Goal: Task Accomplishment & Management: Manage account settings

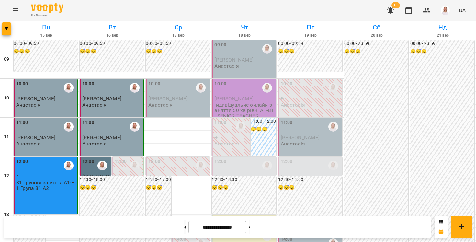
click at [162, 86] on div "10:00" at bounding box center [178, 87] width 60 height 15
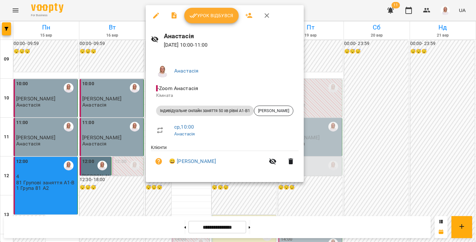
click at [197, 10] on button "Урок відбувся" at bounding box center [211, 16] width 54 height 16
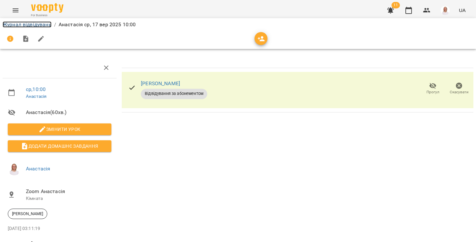
click at [33, 27] on link "Журнал відвідувань" at bounding box center [27, 24] width 49 height 6
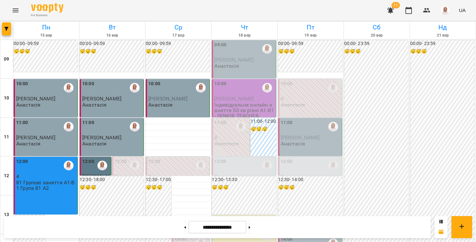
click at [391, 9] on icon "button" at bounding box center [390, 10] width 6 height 6
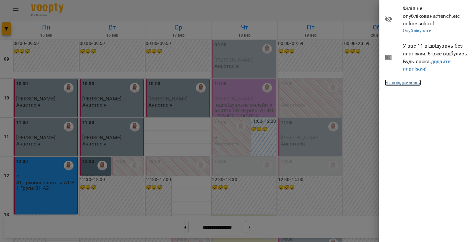
click at [395, 79] on link "Усі повідомлення" at bounding box center [403, 82] width 36 height 6
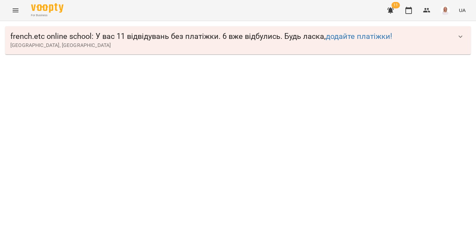
click at [459, 37] on icon "button" at bounding box center [461, 37] width 8 height 8
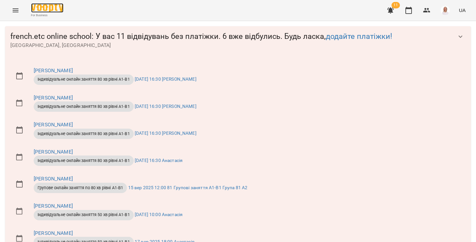
click at [43, 5] on img at bounding box center [47, 7] width 32 height 9
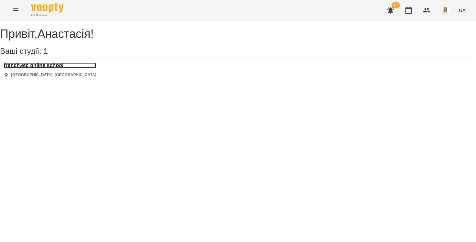
click at [62, 68] on h3 "french.etc online school" at bounding box center [50, 65] width 92 height 6
